Goal: Information Seeking & Learning: Learn about a topic

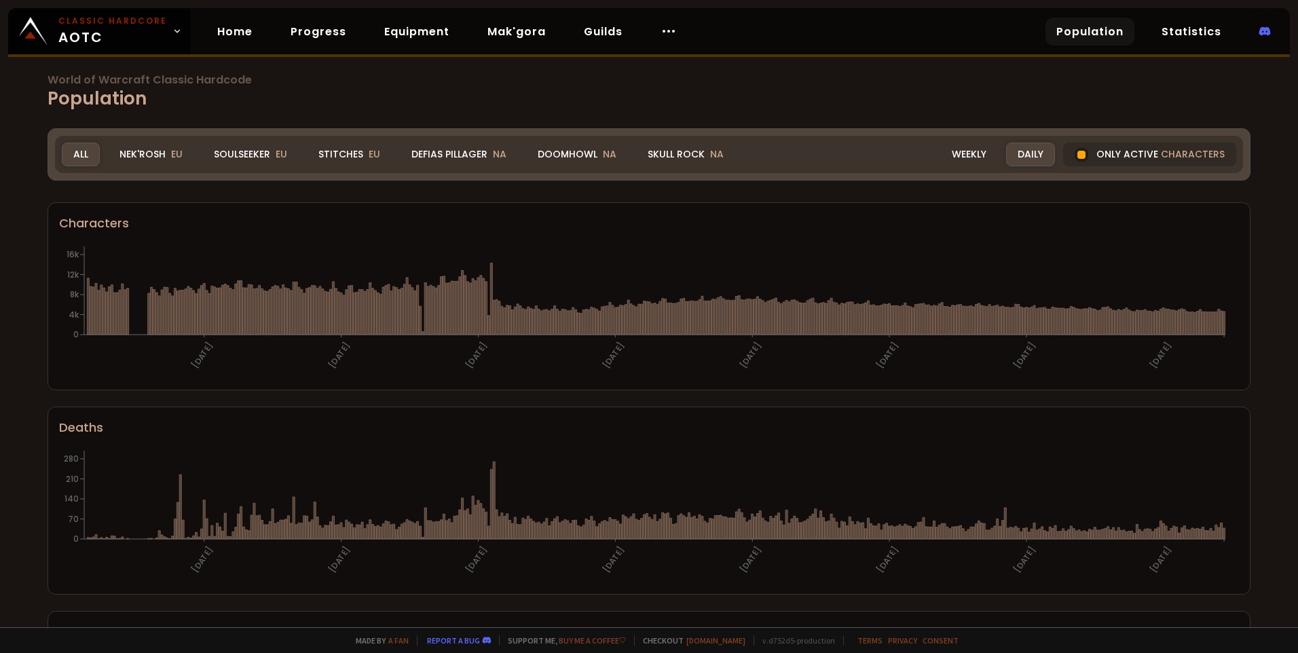
click at [356, 155] on div "Stitches EU" at bounding box center [349, 155] width 85 height 24
click at [351, 156] on div "Stitches EU" at bounding box center [349, 155] width 85 height 24
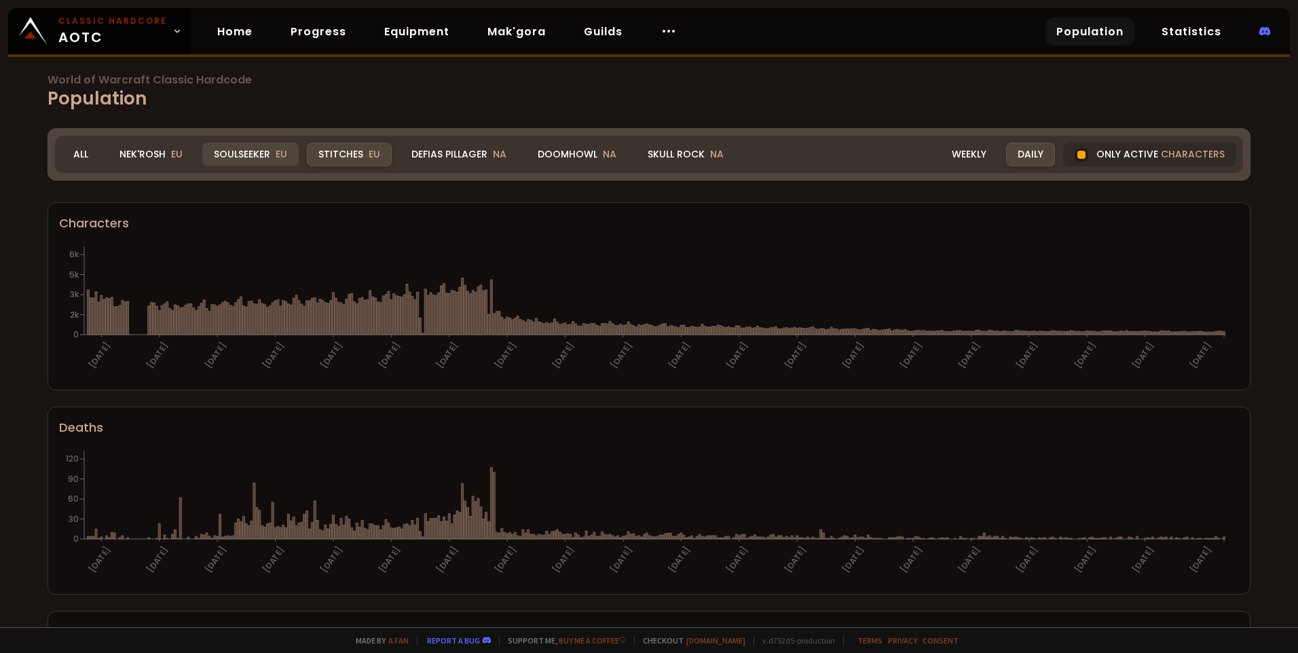
click at [255, 159] on div "Soulseeker EU" at bounding box center [250, 155] width 96 height 24
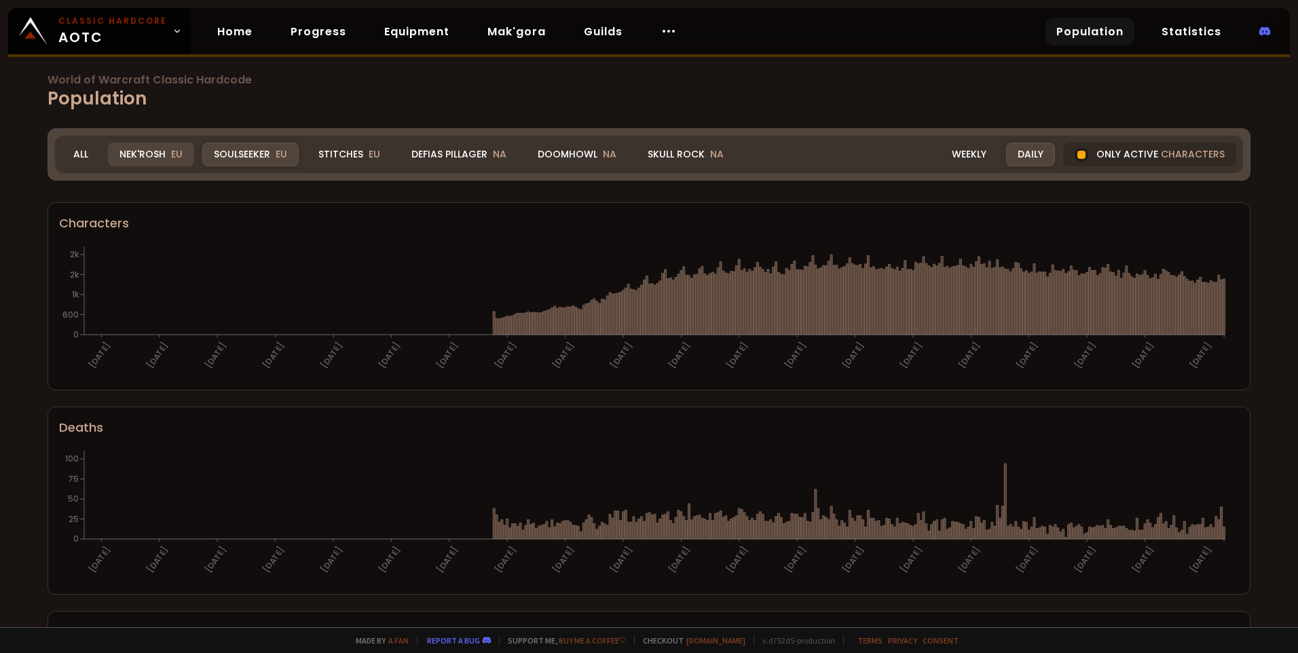
click at [166, 159] on div "Nek'Rosh EU" at bounding box center [151, 155] width 86 height 24
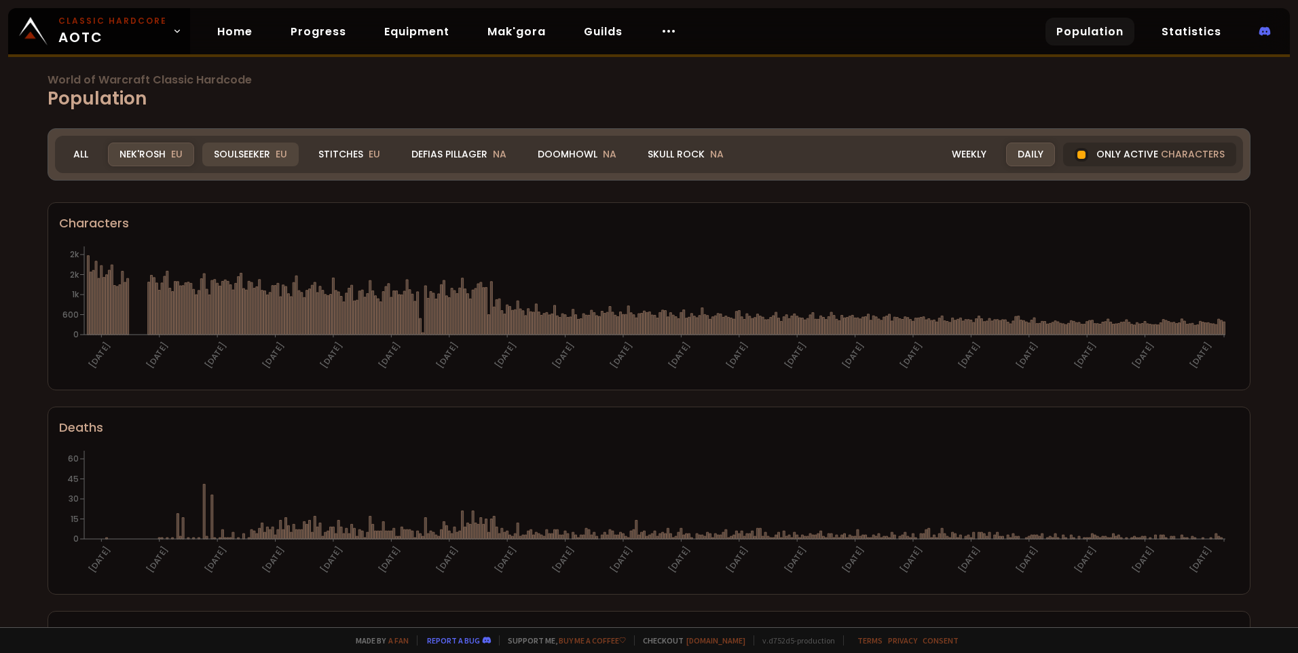
click at [239, 157] on div "Soulseeker EU" at bounding box center [250, 155] width 96 height 24
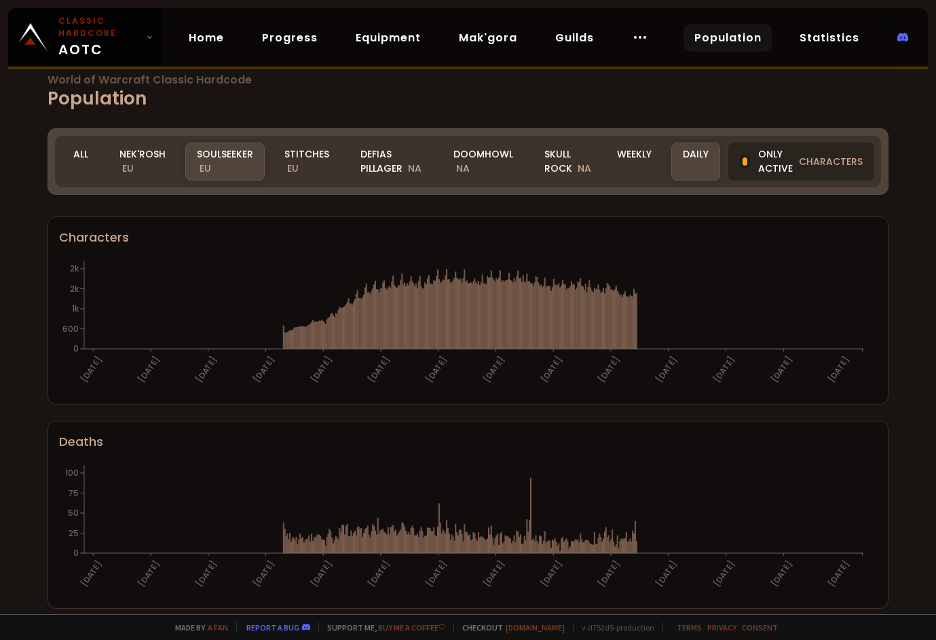
click at [646, 177] on div "Only active characters" at bounding box center [801, 162] width 146 height 38
